Goal: Task Accomplishment & Management: Manage account settings

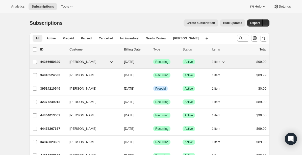
click at [51, 63] on p "44366659829" at bounding box center [52, 61] width 25 height 5
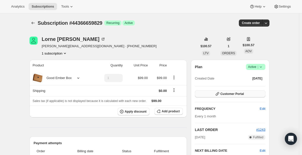
scroll to position [46, 0]
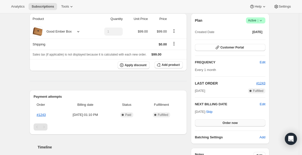
click at [223, 124] on button "Order now" at bounding box center [230, 122] width 70 height 7
click at [223, 124] on span "Click to confirm" at bounding box center [230, 123] width 23 height 4
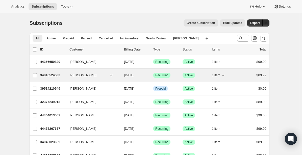
click at [57, 74] on p "34816524533" at bounding box center [52, 75] width 25 height 5
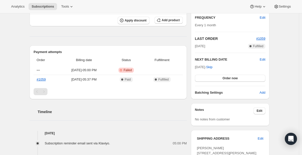
scroll to position [68, 0]
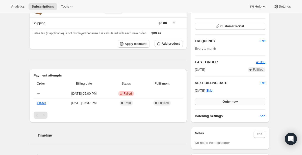
click at [215, 102] on button "Order now" at bounding box center [230, 101] width 70 height 7
click at [215, 102] on button "Click to confirm" at bounding box center [230, 101] width 70 height 7
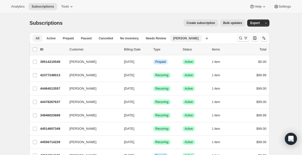
click at [179, 40] on span "[PERSON_NAME]" at bounding box center [186, 38] width 26 height 4
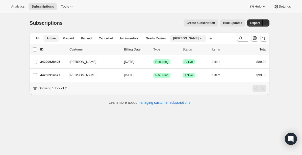
click at [49, 40] on span "Active" at bounding box center [50, 38] width 9 height 4
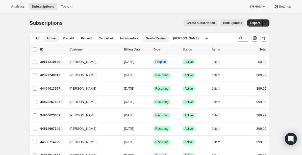
click at [153, 38] on span "Needs Review" at bounding box center [156, 38] width 20 height 4
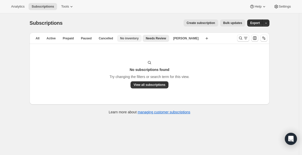
click at [137, 38] on span "No inventory" at bounding box center [129, 38] width 18 height 4
click at [111, 39] on span "Cancelled" at bounding box center [106, 38] width 14 height 4
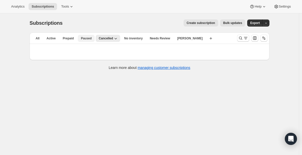
click at [90, 39] on span "Paused" at bounding box center [86, 38] width 11 height 4
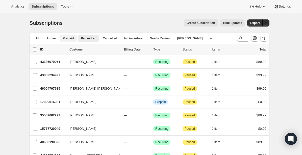
click at [69, 40] on span "Prepaid" at bounding box center [68, 38] width 11 height 4
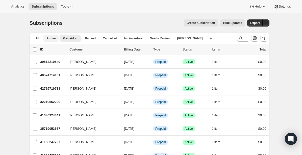
click at [55, 40] on span "Active" at bounding box center [50, 38] width 9 height 4
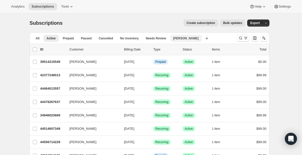
click at [179, 40] on button "[PERSON_NAME]" at bounding box center [186, 38] width 32 height 7
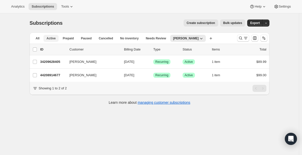
click at [52, 39] on span "Active" at bounding box center [50, 38] width 9 height 4
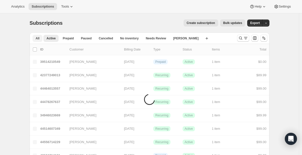
click at [39, 39] on span "All" at bounding box center [38, 38] width 4 height 4
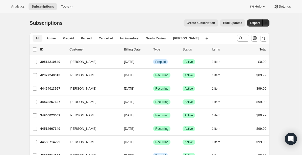
click at [39, 39] on span "All" at bounding box center [38, 38] width 4 height 4
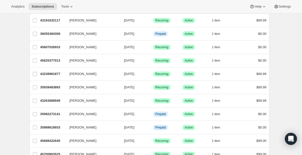
scroll to position [601, 0]
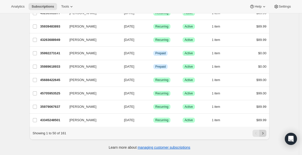
click at [264, 131] on icon "Next" at bounding box center [262, 133] width 5 height 5
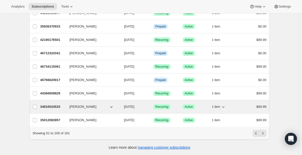
click at [57, 104] on p "34816524533" at bounding box center [52, 106] width 25 height 5
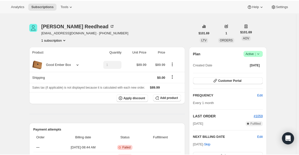
scroll to position [35, 0]
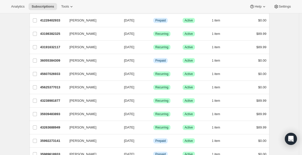
scroll to position [601, 0]
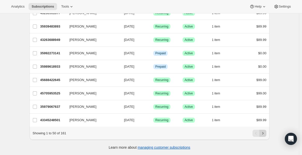
click at [266, 134] on button "Next" at bounding box center [262, 133] width 7 height 7
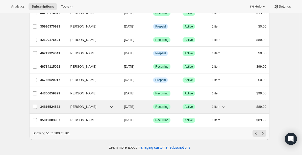
click at [53, 104] on p "34816524533" at bounding box center [52, 106] width 25 height 5
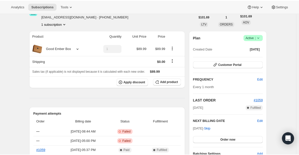
scroll to position [33, 0]
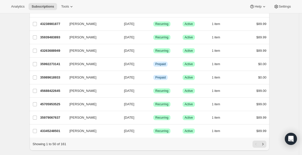
scroll to position [601, 0]
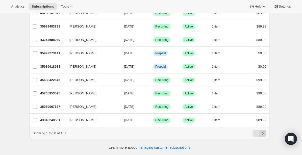
click at [263, 133] on icon "Next" at bounding box center [262, 133] width 5 height 5
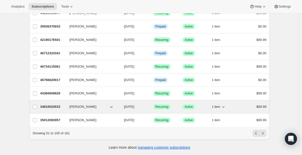
click at [58, 104] on p "34816524533" at bounding box center [52, 106] width 25 height 5
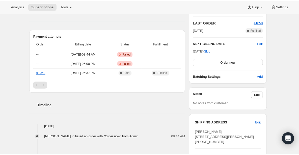
scroll to position [108, 0]
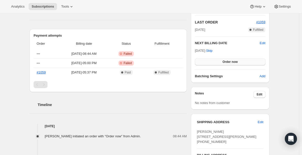
click at [233, 62] on span "Order now" at bounding box center [230, 62] width 15 height 4
click at [233, 62] on span "Click to confirm" at bounding box center [230, 62] width 23 height 4
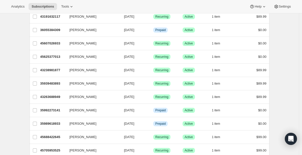
scroll to position [601, 0]
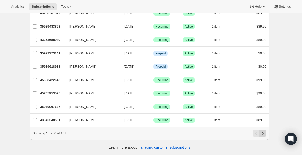
click at [265, 134] on icon "Next" at bounding box center [262, 133] width 5 height 5
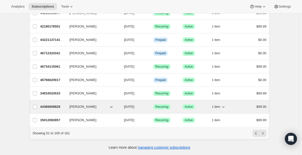
click at [56, 104] on p "44366659829" at bounding box center [52, 106] width 25 height 5
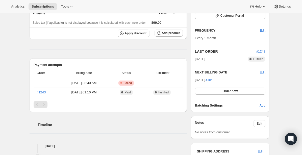
scroll to position [72, 0]
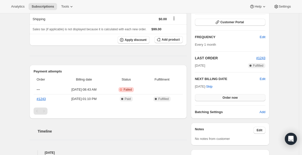
click at [232, 98] on span "Order now" at bounding box center [230, 98] width 15 height 4
click at [232, 98] on span "Click to confirm" at bounding box center [230, 98] width 23 height 4
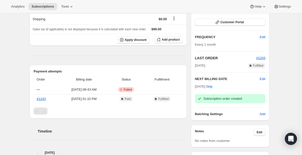
scroll to position [0, 0]
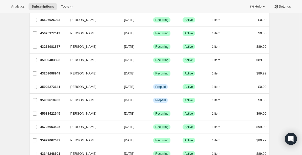
scroll to position [601, 0]
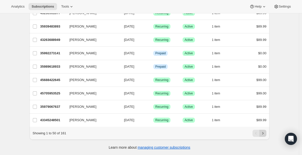
click at [265, 133] on icon "Next" at bounding box center [262, 133] width 5 height 5
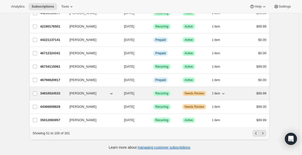
click at [198, 91] on span "Needs Review" at bounding box center [194, 93] width 19 height 4
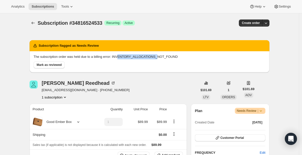
drag, startPoint x: 123, startPoint y: 56, endPoint x: 163, endPoint y: 56, distance: 39.7
click at [163, 56] on p "The subscription order was held due to a billing error: INVENTORY_ALLOCATIONS_N…" at bounding box center [150, 56] width 232 height 5
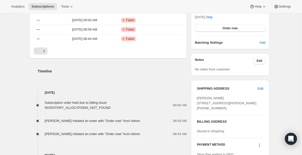
scroll to position [191, 0]
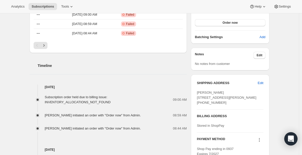
click at [291, 137] on icon "Open Intercom Messenger" at bounding box center [291, 139] width 6 height 7
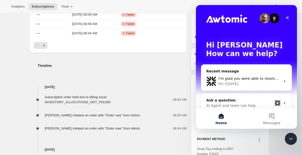
scroll to position [0, 0]
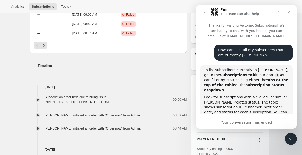
scroll to position [258, 0]
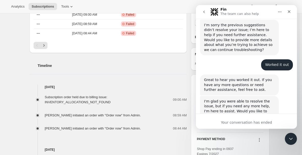
click at [204, 8] on button "go back" at bounding box center [204, 12] width 10 height 10
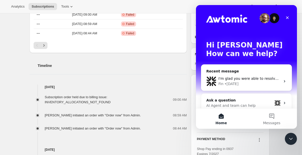
scroll to position [0, 0]
click at [232, 101] on div "Ask a question" at bounding box center [239, 100] width 66 height 5
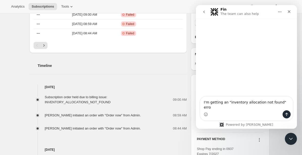
type textarea "I'm getting an "inventory allocation not found" error"
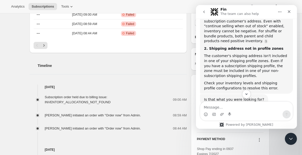
scroll to position [87, 0]
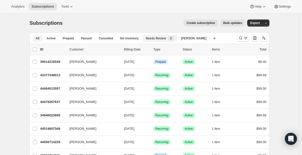
click at [160, 35] on button "Needs Review New 2" at bounding box center [160, 38] width 34 height 7
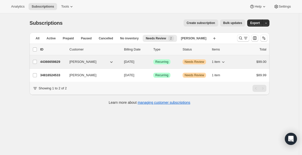
click at [57, 62] on p "44366659829" at bounding box center [52, 61] width 25 height 5
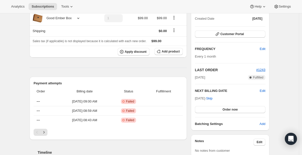
scroll to position [111, 0]
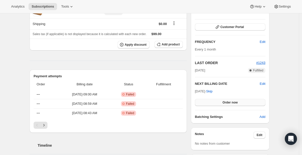
click at [238, 103] on span "Order now" at bounding box center [230, 103] width 15 height 4
click at [239, 103] on span "Click to confirm" at bounding box center [230, 103] width 23 height 4
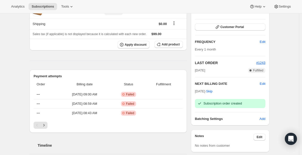
scroll to position [0, 0]
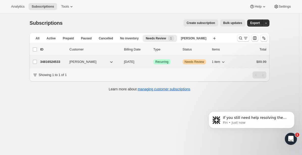
click at [52, 62] on p "34816524533" at bounding box center [52, 61] width 25 height 5
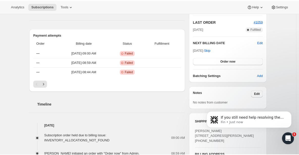
scroll to position [160, 0]
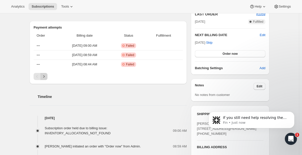
click at [45, 77] on icon "Next" at bounding box center [43, 76] width 5 height 5
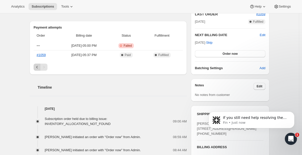
click at [38, 66] on icon "Previous" at bounding box center [37, 67] width 5 height 5
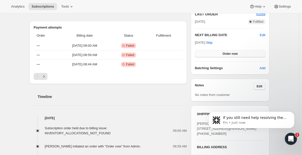
click at [226, 55] on span "Order now" at bounding box center [230, 54] width 15 height 4
click at [226, 55] on span "Click to confirm" at bounding box center [230, 54] width 23 height 4
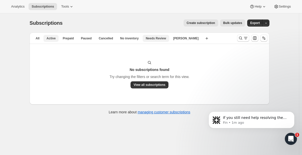
click at [51, 38] on span "Active" at bounding box center [50, 38] width 9 height 4
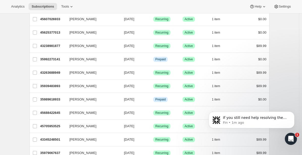
scroll to position [601, 0]
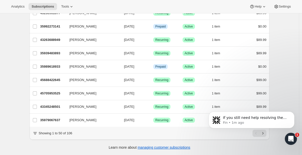
click at [262, 134] on body "If you still need help resolving the "inventory allocation not found" error, I’…" at bounding box center [251, 121] width 97 height 36
click at [260, 135] on body "If you still need help resolving the "inventory allocation not found" error, I’…" at bounding box center [251, 121] width 97 height 36
click at [260, 132] on body "If you still need help resolving the "inventory allocation not found" error, I’…" at bounding box center [251, 121] width 97 height 36
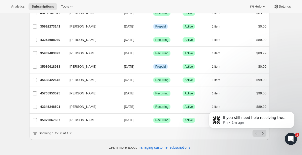
click at [260, 132] on body "If you still need help resolving the "inventory allocation not found" error, I’…" at bounding box center [251, 121] width 97 height 36
click at [290, 135] on icon "Open Intercom Messenger" at bounding box center [290, 138] width 8 height 8
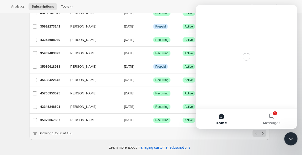
scroll to position [0, 0]
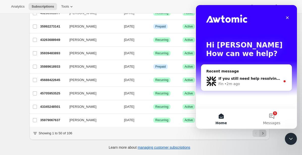
click at [264, 134] on icon "Next" at bounding box center [262, 133] width 5 height 5
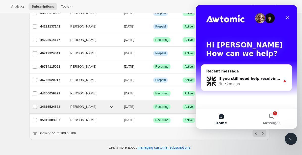
click at [55, 104] on p "34816524533" at bounding box center [52, 106] width 25 height 5
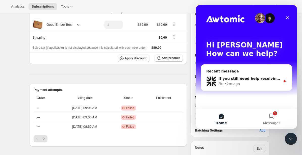
scroll to position [89, 0]
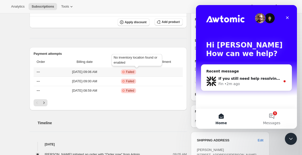
click at [136, 69] on span "Critical Incomplete Failed" at bounding box center [128, 71] width 15 height 5
drag, startPoint x: 114, startPoint y: 57, endPoint x: 132, endPoint y: 64, distance: 19.7
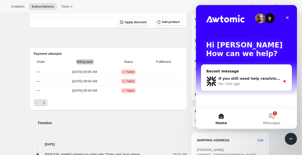
click at [236, 83] on div "• 2m ago" at bounding box center [232, 83] width 15 height 5
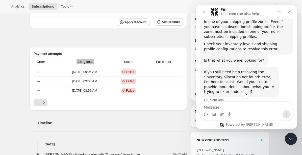
scroll to position [127, 0]
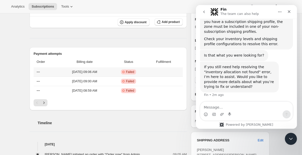
click at [134, 71] on span "Failed" at bounding box center [130, 72] width 8 height 4
drag, startPoint x: 133, startPoint y: 63, endPoint x: 122, endPoint y: 59, distance: 12.1
click at [134, 70] on span "Failed" at bounding box center [130, 72] width 8 height 4
drag, startPoint x: 129, startPoint y: 62, endPoint x: 111, endPoint y: 57, distance: 19.5
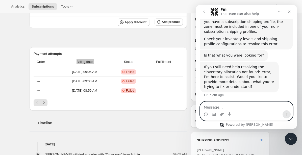
click at [220, 106] on textarea "Message…" at bounding box center [246, 106] width 92 height 9
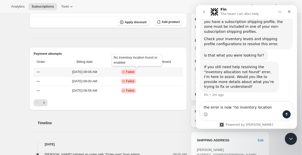
click at [134, 71] on span "Failed" at bounding box center [130, 72] width 8 height 4
click at [260, 110] on div "Intercom messenger" at bounding box center [246, 114] width 92 height 8
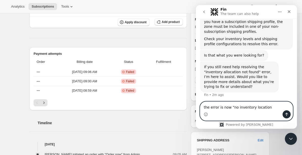
click at [275, 106] on textarea "the error is now "no inventory location" at bounding box center [246, 106] width 92 height 9
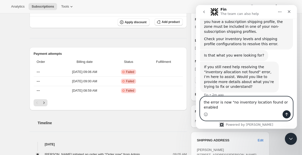
type textarea "the error is now "no inventory location found or enabled""
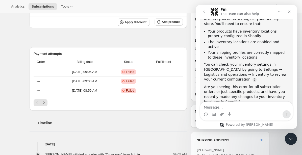
scroll to position [278, 0]
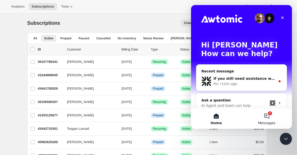
click at [270, 117] on button "1 Messages" at bounding box center [267, 119] width 51 height 20
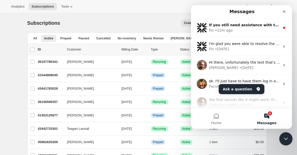
click at [288, 135] on icon "Close Intercom Messenger" at bounding box center [285, 138] width 6 height 6
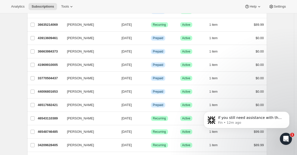
scroll to position [601, 0]
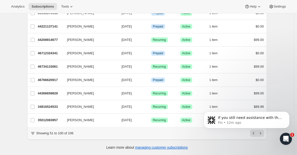
click at [261, 131] on body "If you still need assistance with the "no inventory location found or enabled" …" at bounding box center [246, 121] width 97 height 36
click at [281, 140] on div "Open Intercom Messenger" at bounding box center [285, 138] width 17 height 17
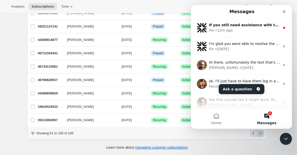
click at [261, 132] on icon "Next" at bounding box center [260, 133] width 5 height 5
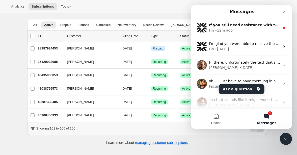
scroll to position [13, 0]
click at [285, 137] on icon "Close Intercom Messenger" at bounding box center [285, 138] width 6 height 6
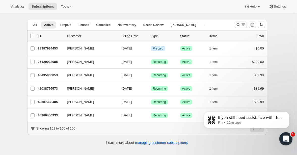
click at [286, 137] on icon "Open Intercom Messenger" at bounding box center [286, 138] width 4 height 4
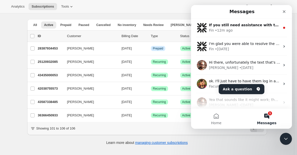
click at [255, 131] on icon "Previous" at bounding box center [253, 128] width 5 height 5
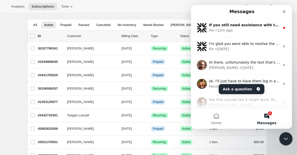
click at [284, 139] on icon "Close Intercom Messenger" at bounding box center [285, 138] width 6 height 6
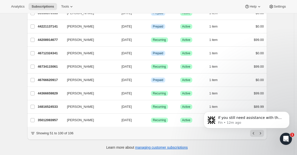
scroll to position [601, 0]
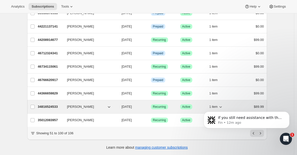
click at [84, 104] on span "[PERSON_NAME]" at bounding box center [80, 106] width 27 height 5
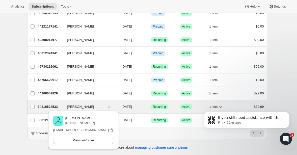
click at [53, 104] on p "34816524533" at bounding box center [50, 106] width 25 height 5
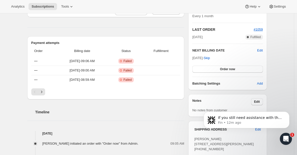
scroll to position [86, 0]
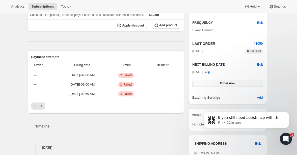
click at [231, 80] on button "Order now" at bounding box center [227, 83] width 70 height 7
click at [231, 83] on span "Click to confirm" at bounding box center [227, 83] width 23 height 4
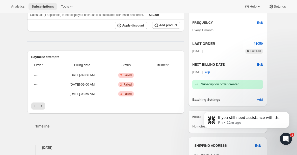
click at [51, 7] on span "Subscriptions" at bounding box center [43, 7] width 22 height 4
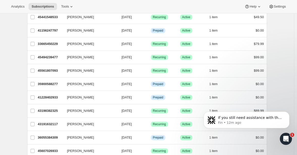
scroll to position [601, 0]
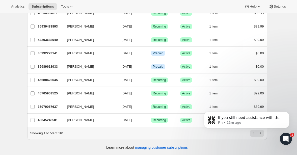
click at [259, 132] on body "If you still need assistance with the "no inventory location found or enabled" …" at bounding box center [246, 121] width 97 height 36
click at [290, 143] on div "Open Intercom Messenger" at bounding box center [285, 138] width 12 height 12
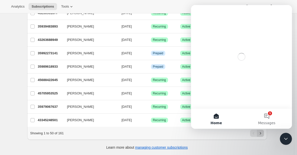
click at [262, 132] on icon "Next" at bounding box center [260, 133] width 5 height 5
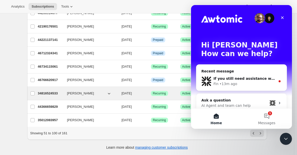
click at [45, 91] on p "34816524533" at bounding box center [50, 93] width 25 height 5
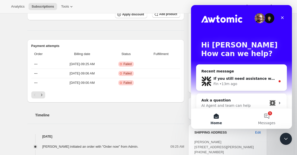
scroll to position [97, 0]
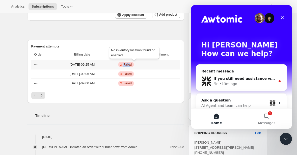
drag, startPoint x: 139, startPoint y: 64, endPoint x: 131, endPoint y: 63, distance: 8.1
click at [131, 63] on span "Critical Incomplete Failed" at bounding box center [125, 64] width 15 height 5
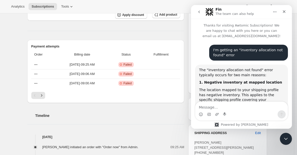
scroll to position [26, 0]
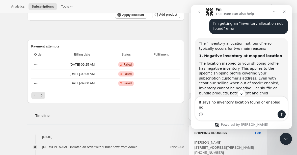
type textarea "It says no inventory location found or enabled now"
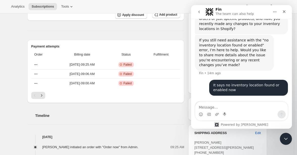
scroll to position [351, 0]
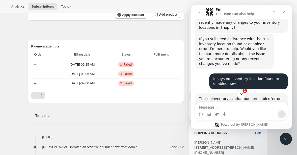
click at [242, 94] on icon "Scroll to bottom" at bounding box center [241, 94] width 3 height 2
click at [268, 102] on span "have" at bounding box center [270, 104] width 9 height 4
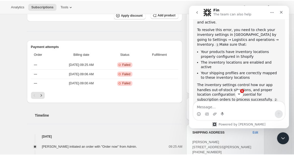
scroll to position [449, 0]
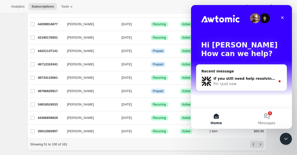
scroll to position [601, 0]
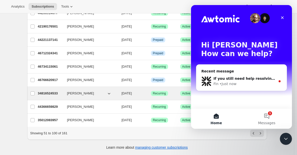
click at [51, 91] on p "34816524533" at bounding box center [50, 93] width 25 height 5
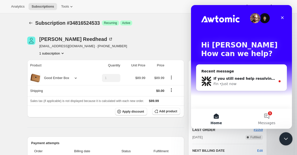
click at [283, 138] on icon "Close Intercom Messenger" at bounding box center [285, 138] width 6 height 6
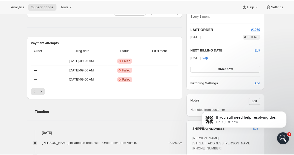
scroll to position [103, 0]
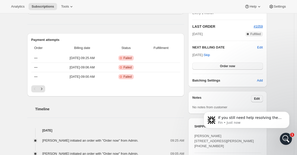
click at [228, 64] on span "Order now" at bounding box center [227, 66] width 15 height 4
click at [228, 64] on span "Click to confirm" at bounding box center [227, 66] width 23 height 4
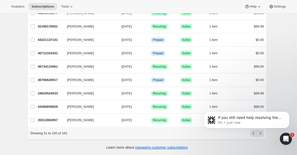
scroll to position [601, 0]
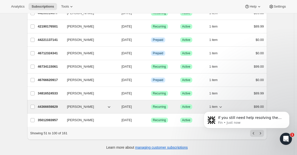
click at [49, 104] on p "44366659829" at bounding box center [50, 106] width 25 height 5
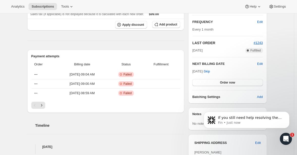
scroll to position [87, 0]
click at [224, 80] on span "Order now" at bounding box center [227, 82] width 15 height 4
click at [223, 81] on span "Click to confirm" at bounding box center [227, 82] width 23 height 4
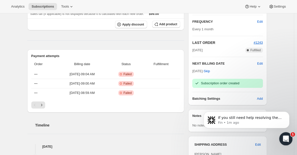
click at [285, 137] on icon "Open Intercom Messenger" at bounding box center [285, 138] width 8 height 8
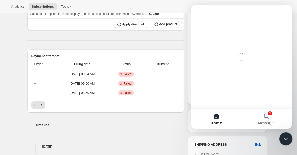
scroll to position [0, 0]
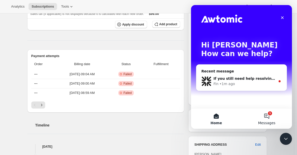
click at [268, 116] on button "1 Messages" at bounding box center [267, 119] width 51 height 20
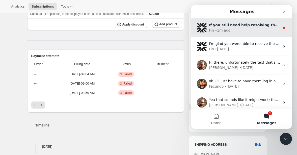
click at [246, 22] on div "If you still need help resolving the "no inventory location found or enabled" e…" at bounding box center [241, 27] width 101 height 19
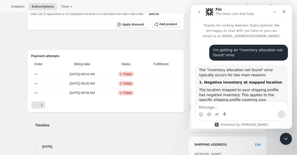
scroll to position [26, 0]
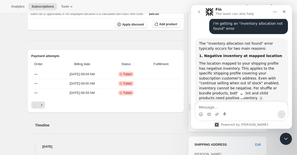
click at [112, 126] on h2 "Timeline" at bounding box center [109, 125] width 149 height 5
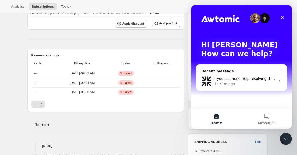
scroll to position [87, 0]
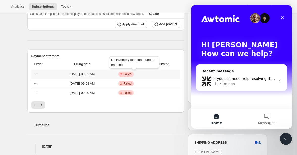
click at [132, 74] on span "Failed" at bounding box center [128, 74] width 8 height 4
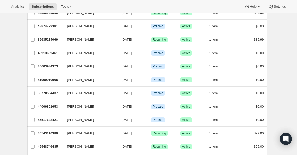
scroll to position [601, 0]
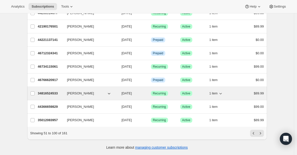
click at [53, 91] on p "34816524533" at bounding box center [50, 93] width 25 height 5
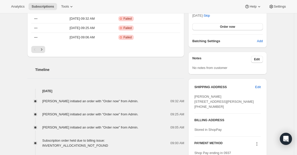
scroll to position [144, 0]
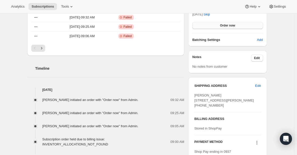
click at [239, 25] on button "Order now" at bounding box center [227, 25] width 70 height 7
click at [239, 25] on span "Click to confirm" at bounding box center [227, 25] width 23 height 4
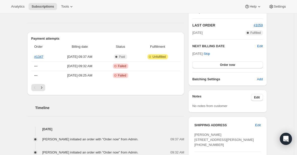
scroll to position [103, 0]
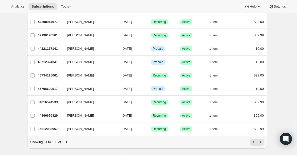
scroll to position [591, 0]
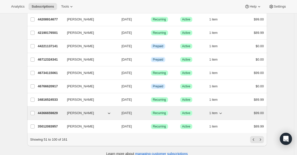
click at [53, 113] on p "44366659829" at bounding box center [50, 113] width 25 height 5
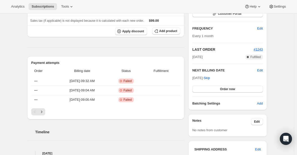
scroll to position [84, 0]
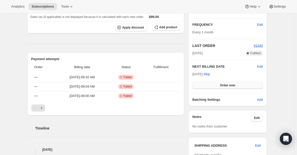
click at [252, 85] on button "Order now" at bounding box center [227, 85] width 70 height 7
click at [233, 88] on button "Click to confirm" at bounding box center [227, 85] width 70 height 7
